Goal: Task Accomplishment & Management: Use online tool/utility

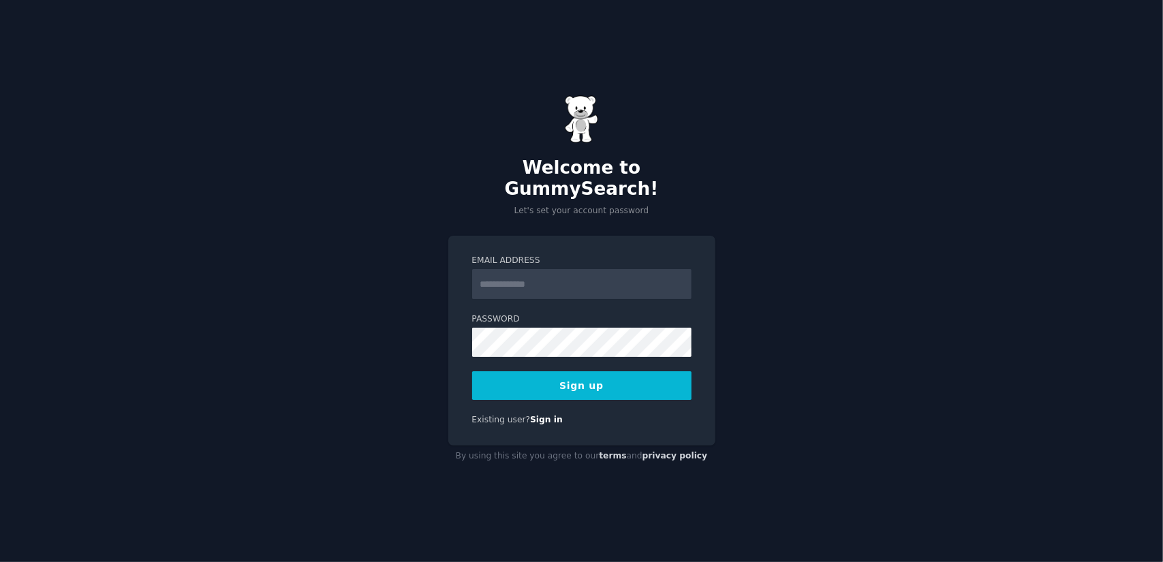
click at [533, 271] on input "Email Address" at bounding box center [581, 284] width 219 height 30
click at [606, 272] on input "**********" at bounding box center [581, 284] width 219 height 30
click at [388, 325] on div "**********" at bounding box center [581, 281] width 1163 height 562
click at [587, 375] on button "Sign up" at bounding box center [581, 385] width 219 height 29
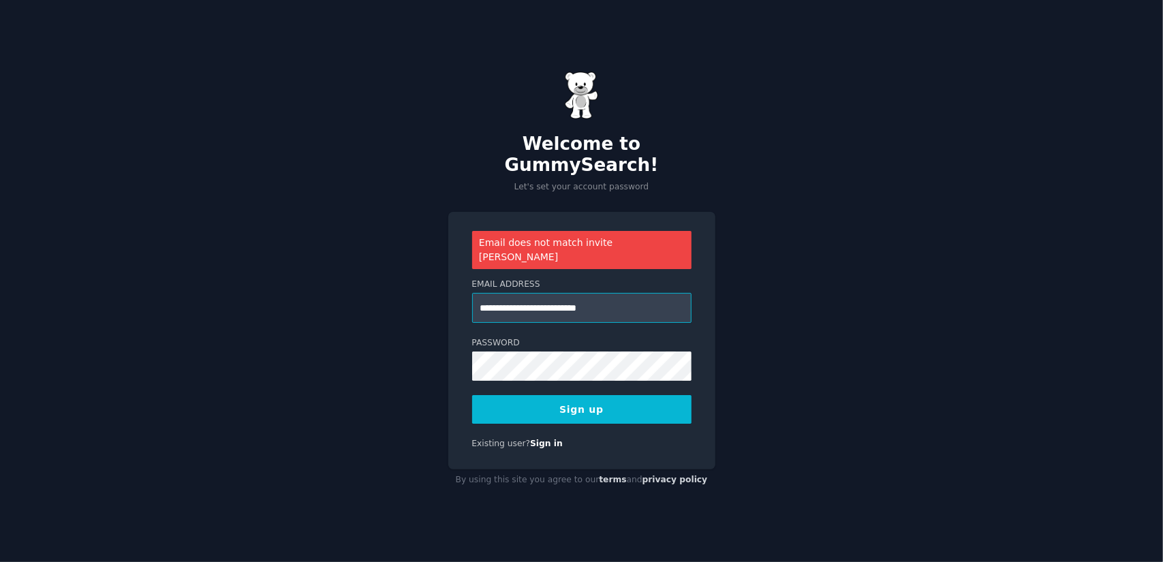
click at [516, 293] on input "**********" at bounding box center [581, 308] width 219 height 30
type input "**********"
click at [572, 395] on button "Sign up" at bounding box center [581, 409] width 219 height 29
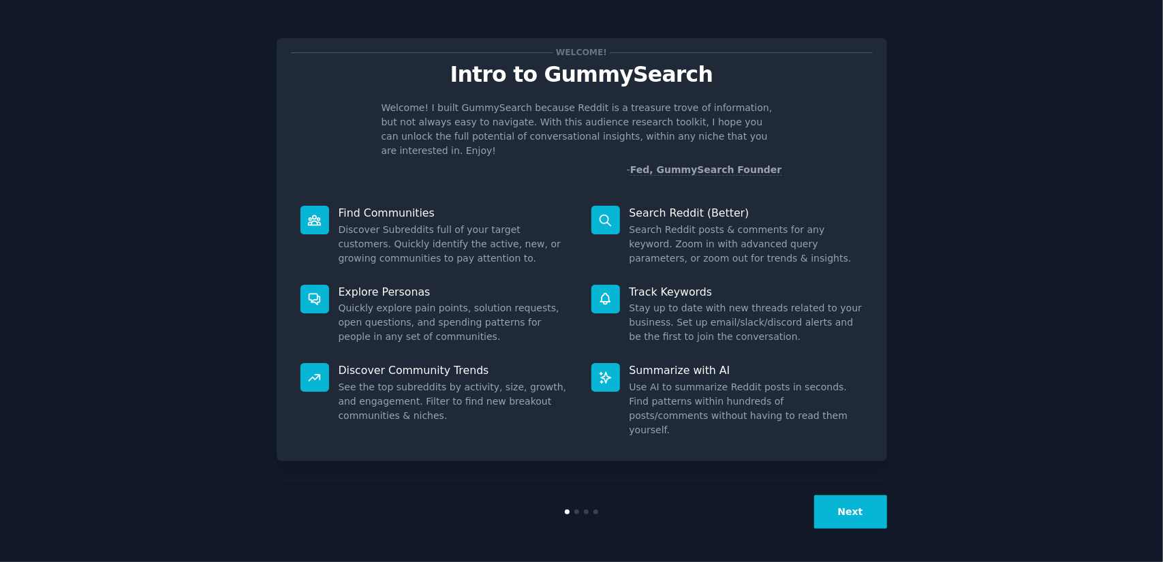
click at [850, 512] on button "Next" at bounding box center [850, 511] width 73 height 33
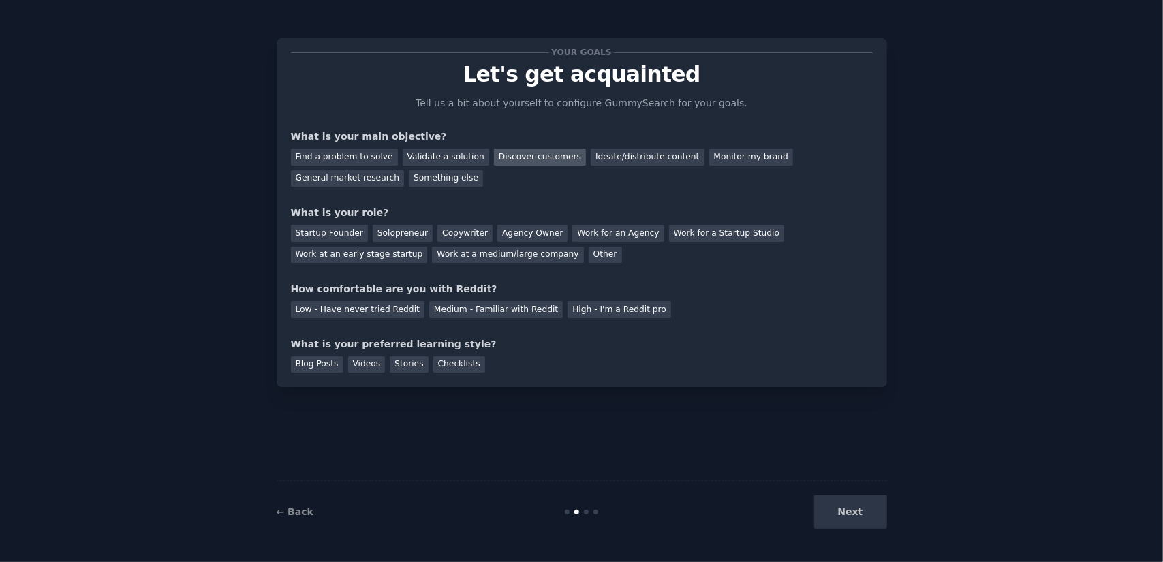
click at [515, 156] on div "Discover customers" at bounding box center [540, 157] width 92 height 17
click at [407, 231] on div "Solopreneur" at bounding box center [403, 233] width 60 height 17
click at [446, 311] on div "Medium - Familiar with Reddit" at bounding box center [496, 309] width 134 height 17
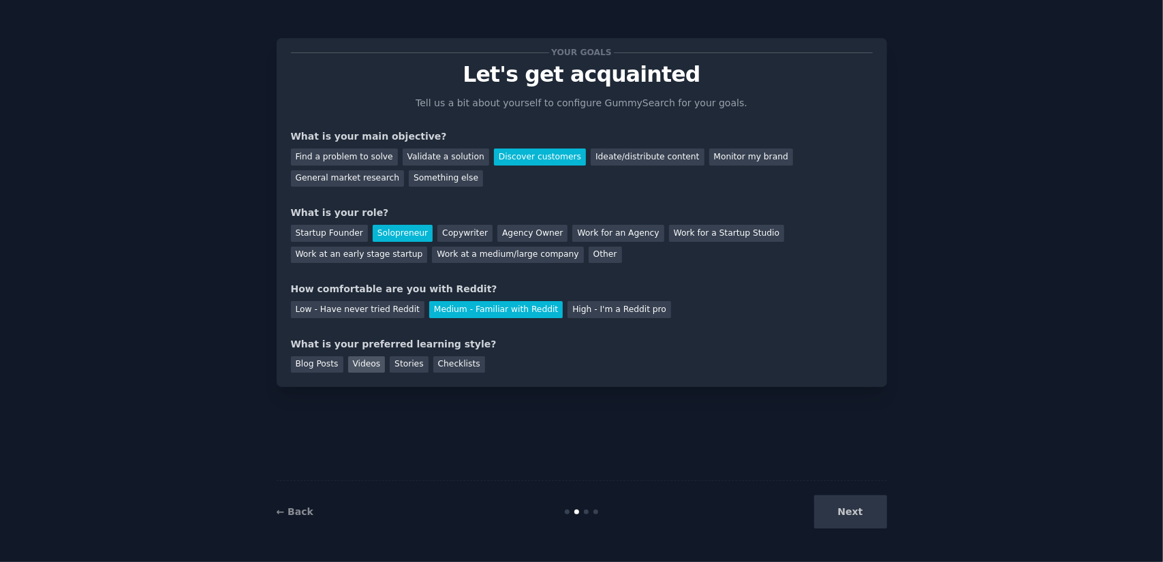
click at [358, 362] on div "Videos" at bounding box center [366, 364] width 37 height 17
click at [853, 510] on button "Next" at bounding box center [850, 511] width 73 height 33
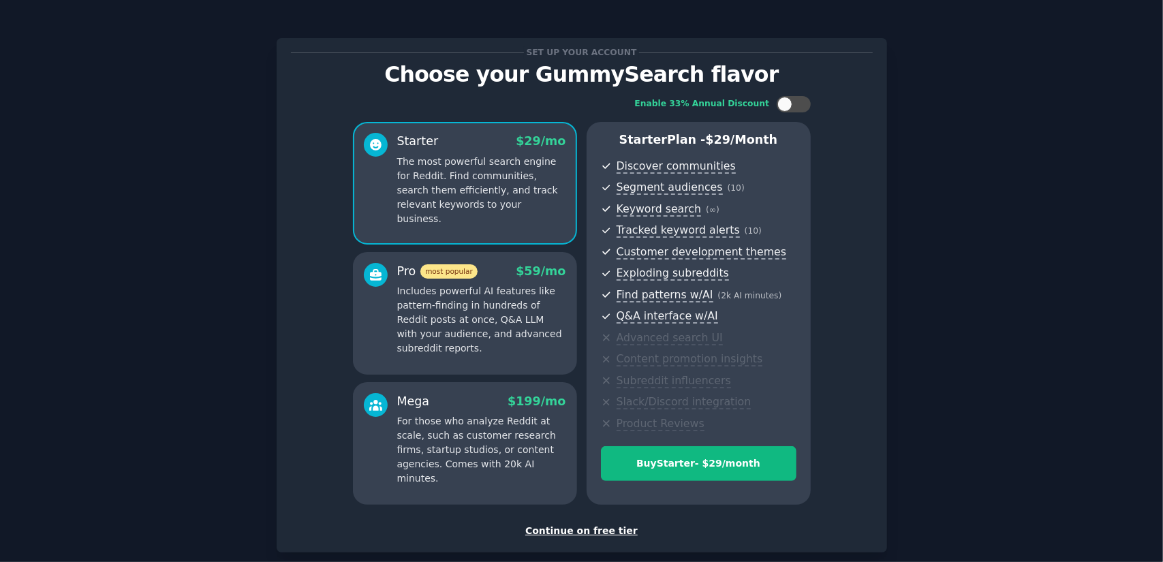
scroll to position [71, 0]
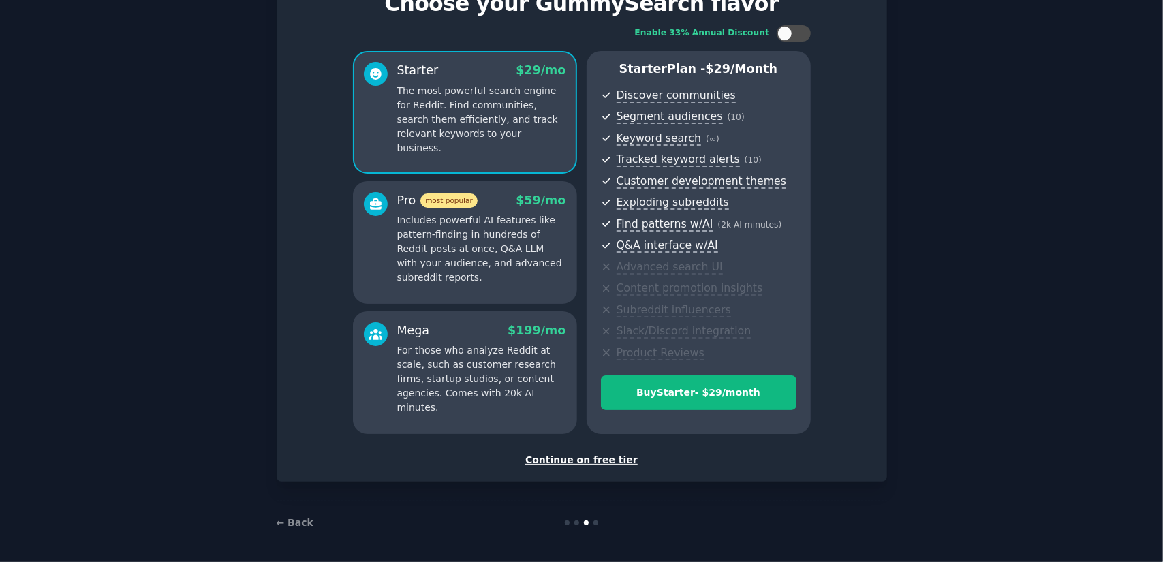
click at [579, 463] on div "Continue on free tier" at bounding box center [582, 460] width 582 height 14
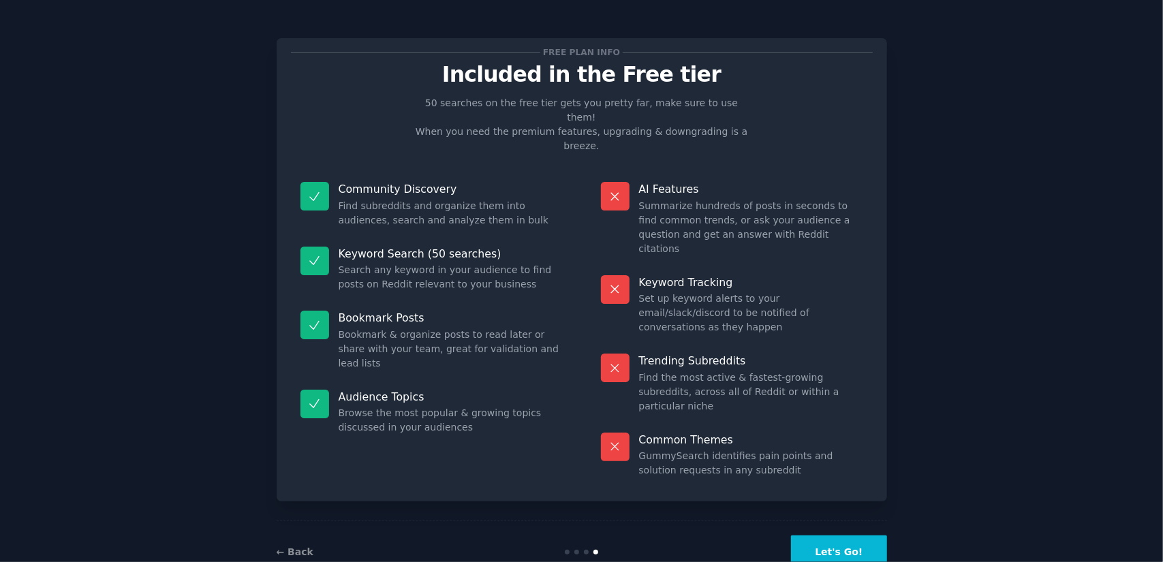
click at [850, 535] on button "Let's Go!" at bounding box center [838, 551] width 95 height 33
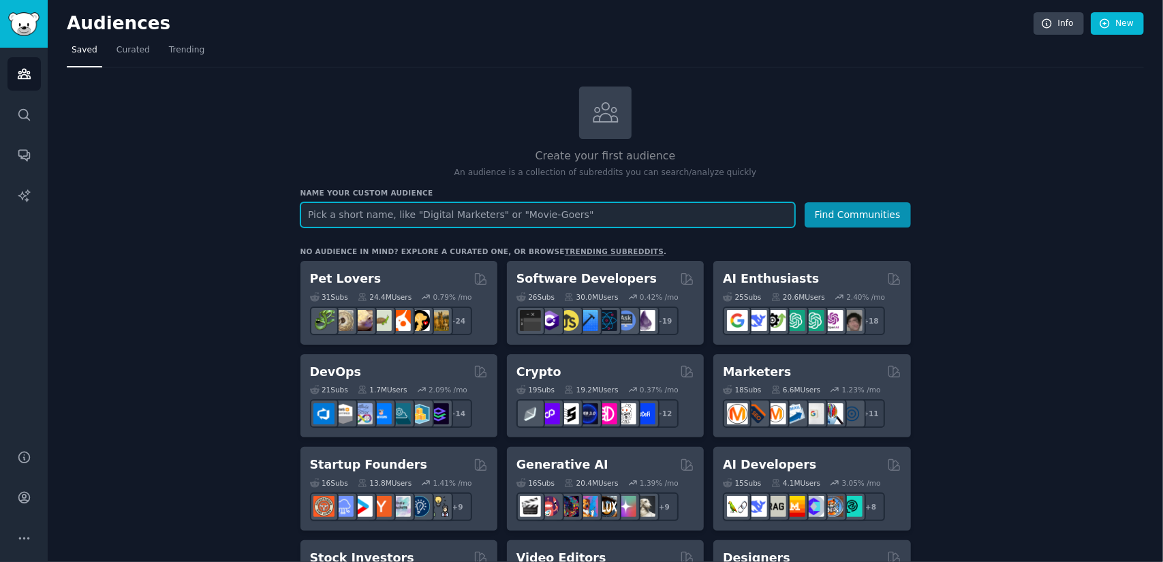
click at [511, 213] on input "text" at bounding box center [547, 214] width 495 height 25
type input "content creators"
click at [805, 202] on button "Find Communities" at bounding box center [858, 214] width 106 height 25
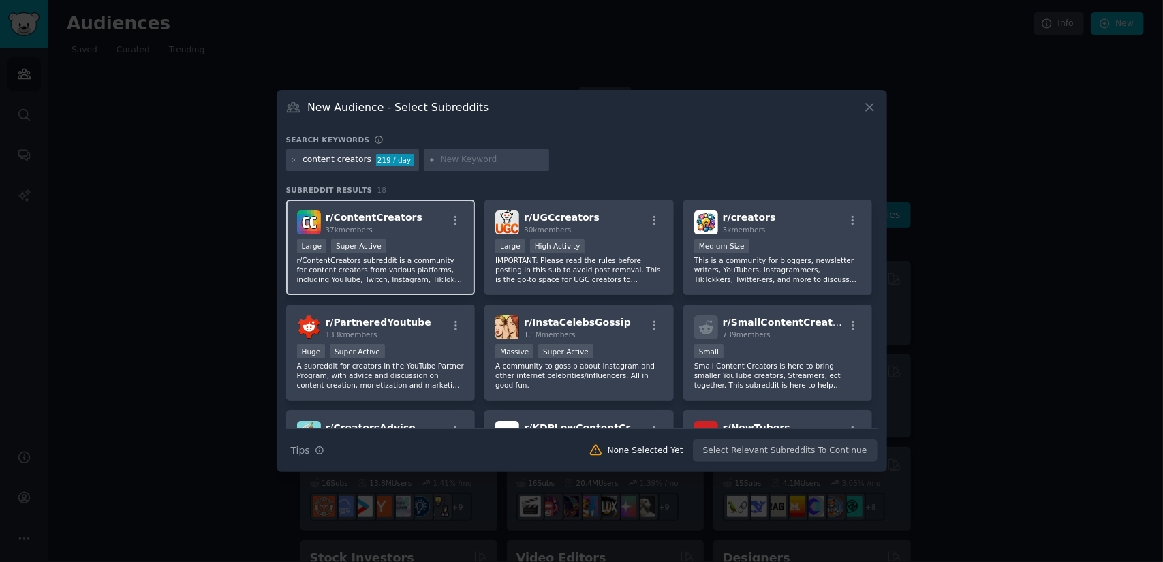
click at [424, 277] on p "r/ContentCreators subreddit is a community for content creators from various pl…" at bounding box center [381, 269] width 168 height 29
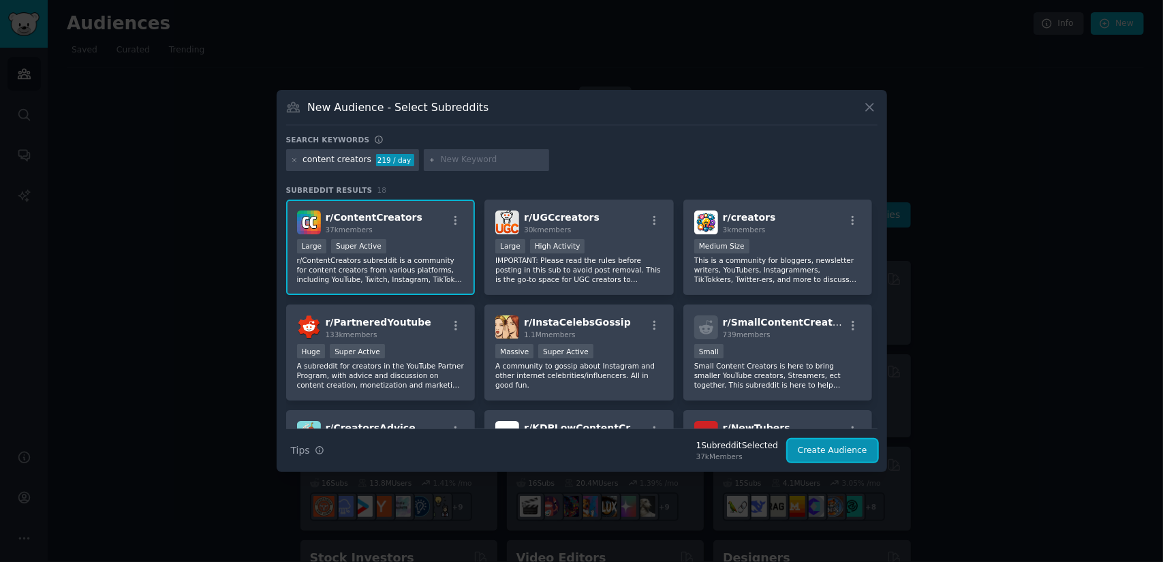
drag, startPoint x: 839, startPoint y: 451, endPoint x: 764, endPoint y: 163, distance: 297.8
click at [764, 163] on div "Search keywords content creators 219 / day Subreddit Results 18 r/ ContentCreat…" at bounding box center [581, 299] width 591 height 328
click at [764, 163] on div "content creators 219 / day" at bounding box center [581, 162] width 591 height 27
click at [777, 264] on p "This is a community for bloggers, newsletter writers, YouTubers, Instagrammers,…" at bounding box center [778, 269] width 168 height 29
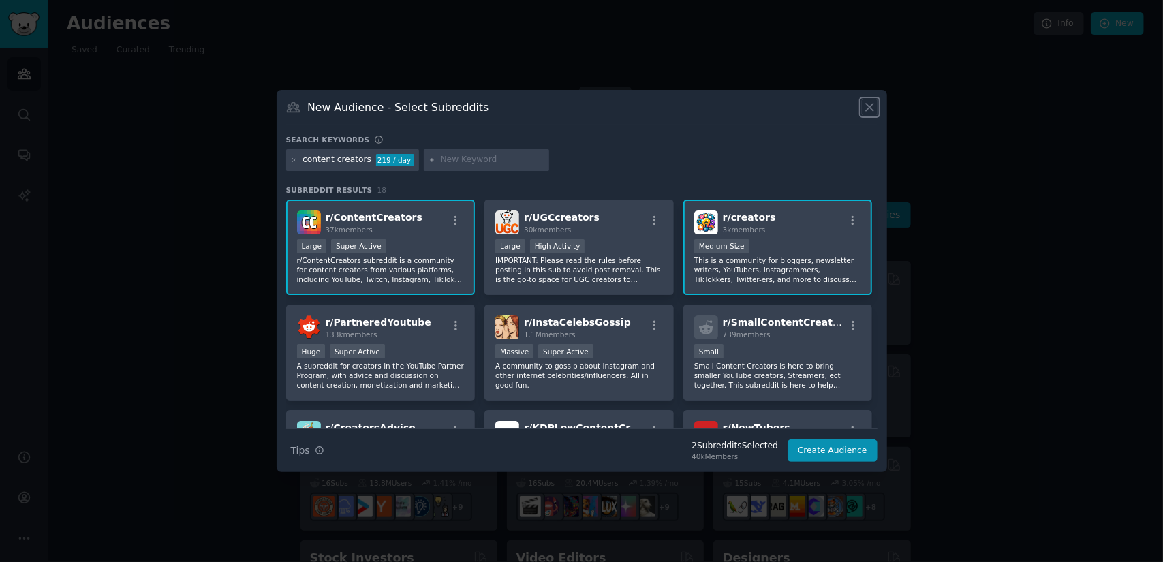
click at [873, 107] on icon at bounding box center [869, 107] width 14 height 14
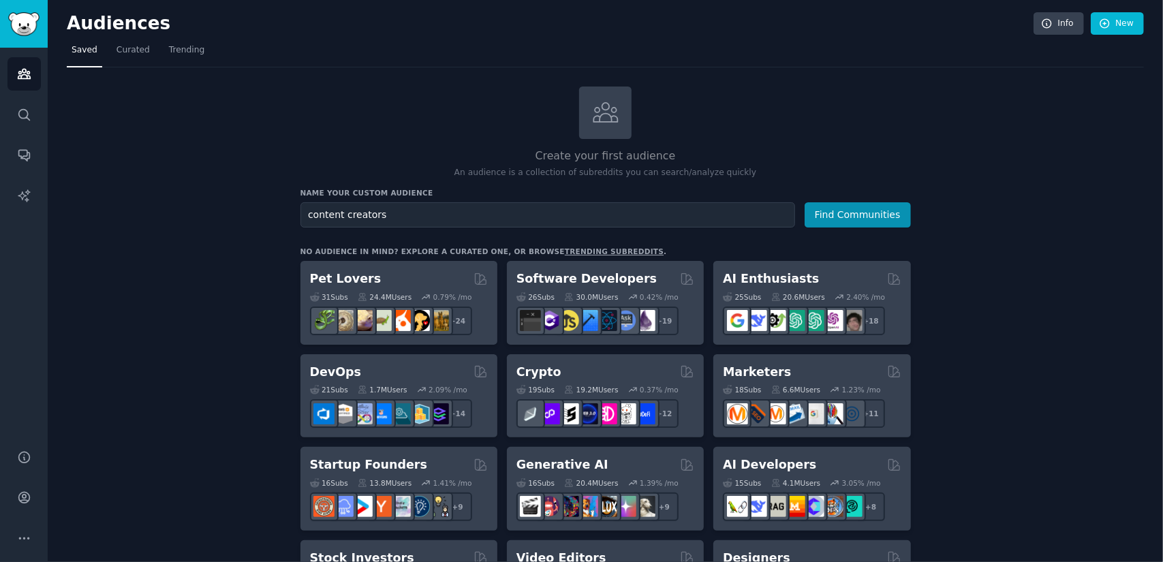
click at [340, 119] on div "Create your first audience An audience is a collection of subreddits you can se…" at bounding box center [605, 133] width 610 height 93
